Goal: Find specific page/section: Find specific page/section

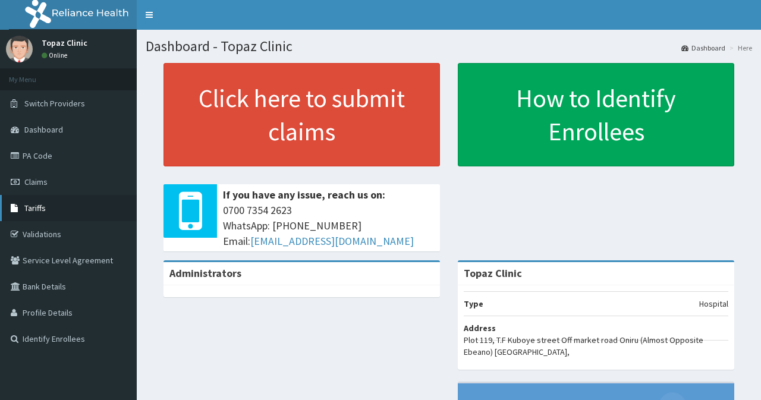
click at [59, 206] on link "Tariffs" at bounding box center [68, 208] width 137 height 26
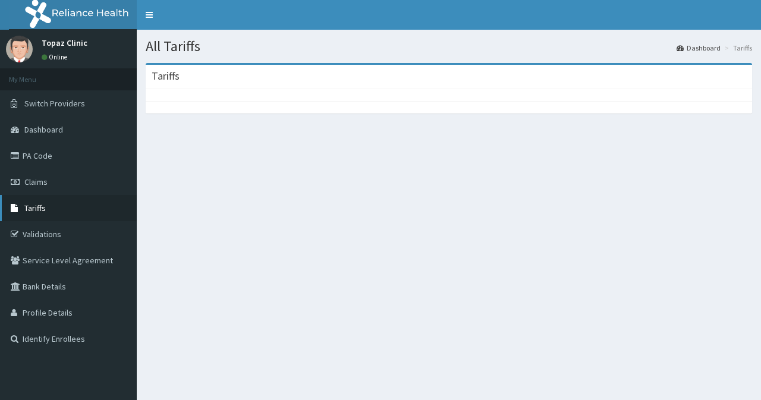
click at [39, 206] on span "Tariffs" at bounding box center [34, 208] width 21 height 11
click at [39, 159] on link "PA Code" at bounding box center [68, 156] width 137 height 26
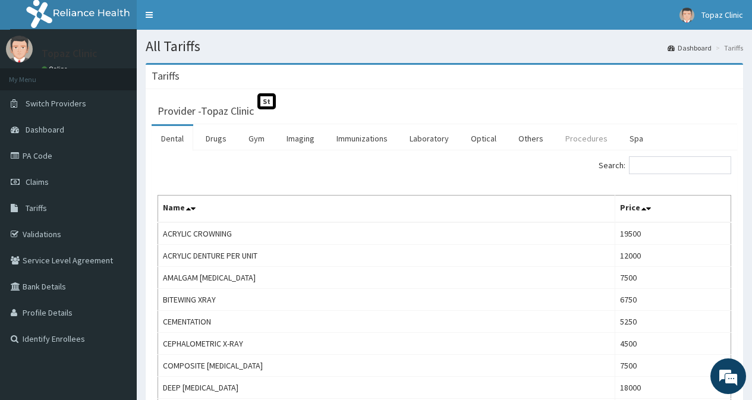
click at [586, 134] on link "Procedures" at bounding box center [586, 138] width 61 height 25
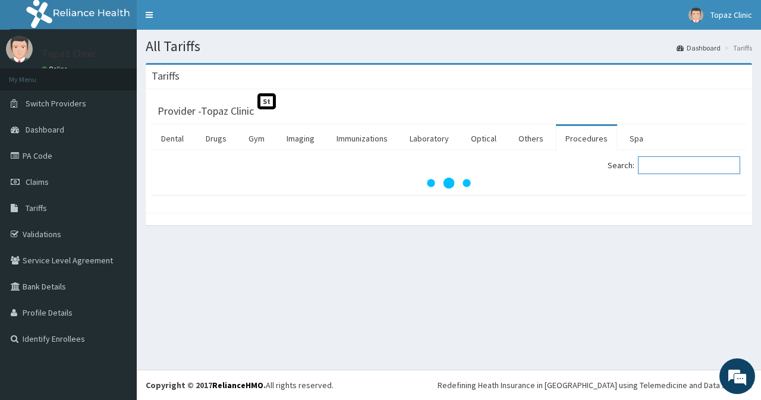
click at [671, 168] on input "Search:" at bounding box center [689, 165] width 102 height 18
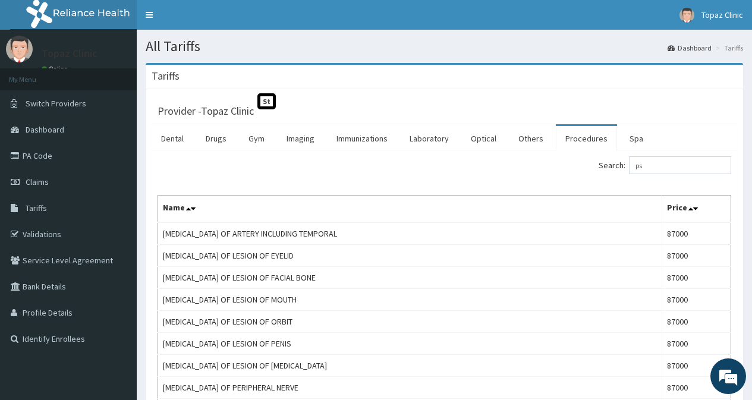
click at [489, 48] on h1 "All Tariffs" at bounding box center [444, 46] width 597 height 15
click at [681, 167] on input "ps" at bounding box center [680, 165] width 102 height 18
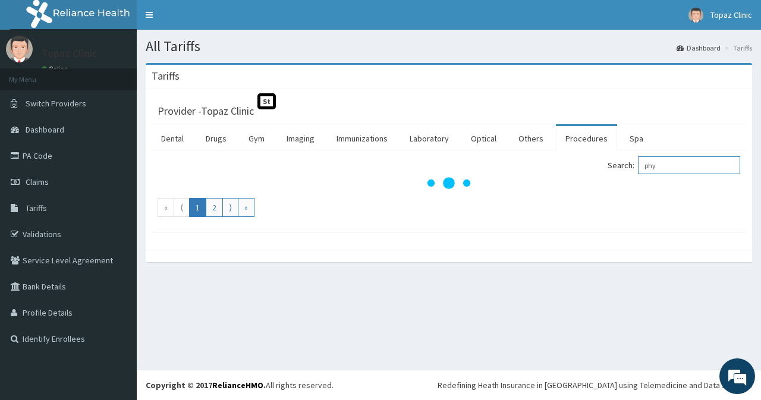
type input "phys"
